Goal: Find specific page/section: Find specific page/section

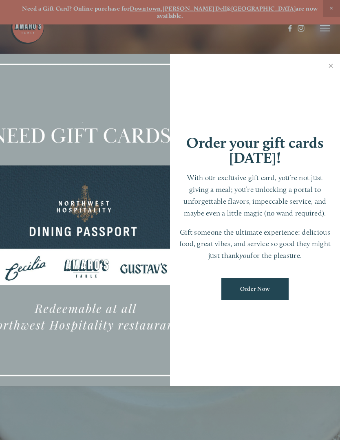
click at [330, 65] on link "Close" at bounding box center [331, 66] width 16 height 23
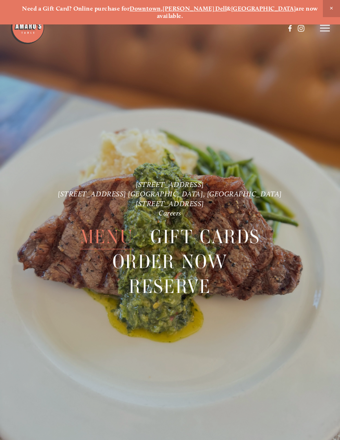
click at [109, 228] on span "Menu" at bounding box center [106, 236] width 53 height 25
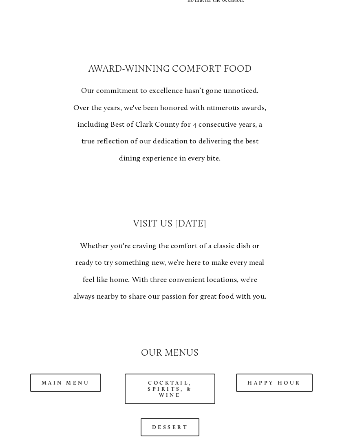
scroll to position [430, 0]
click at [284, 374] on link "Happy Hour" at bounding box center [274, 383] width 77 height 18
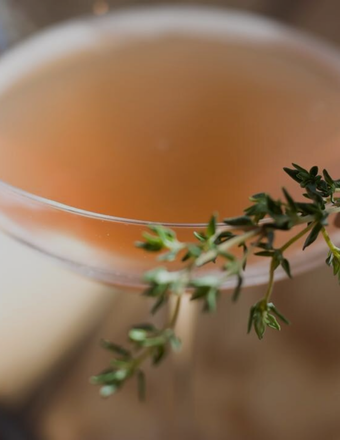
scroll to position [34, 0]
